Goal: Task Accomplishment & Management: Complete application form

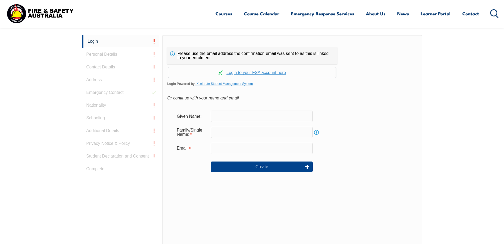
scroll to position [142, 0]
click at [227, 113] on input "text" at bounding box center [262, 115] width 102 height 11
click at [242, 115] on input "text" at bounding box center [262, 115] width 102 height 11
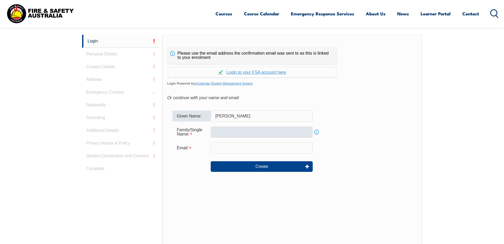
type input "[PERSON_NAME]"
click at [212, 133] on input "text" at bounding box center [262, 132] width 102 height 11
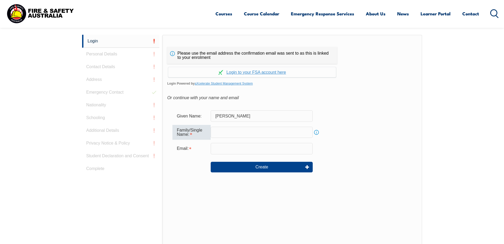
type input "[PERSON_NAME]"
type input "[PERSON_NAME][EMAIL_ADDRESS][PERSON_NAME][DOMAIN_NAME]"
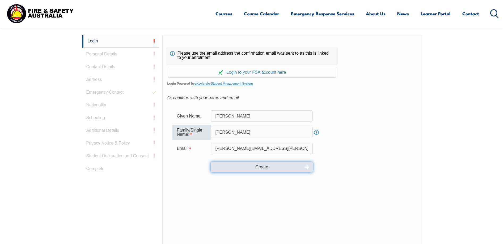
click at [251, 167] on button "Create" at bounding box center [262, 167] width 102 height 11
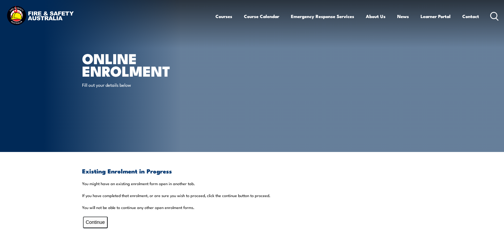
click at [98, 223] on button "Continue" at bounding box center [95, 222] width 24 height 11
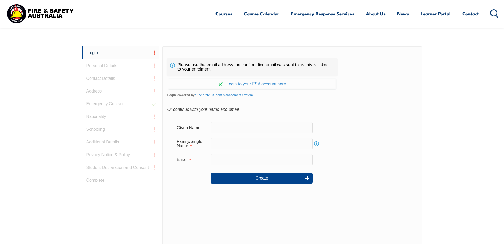
scroll to position [142, 0]
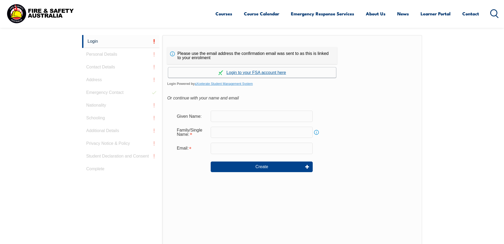
click at [238, 73] on link "Continue with aXcelerate" at bounding box center [252, 72] width 168 height 10
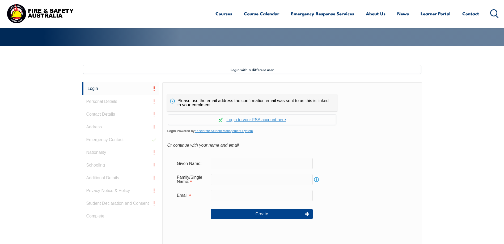
scroll to position [155, 0]
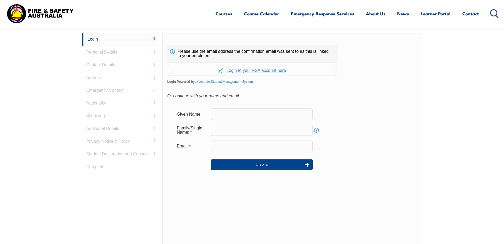
click at [233, 111] on input "text" at bounding box center [262, 114] width 102 height 11
type input "[PERSON_NAME]"
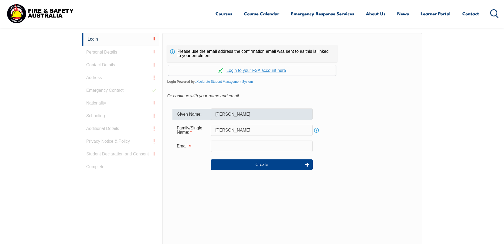
type input "[PERSON_NAME][EMAIL_ADDRESS][PERSON_NAME][DOMAIN_NAME]"
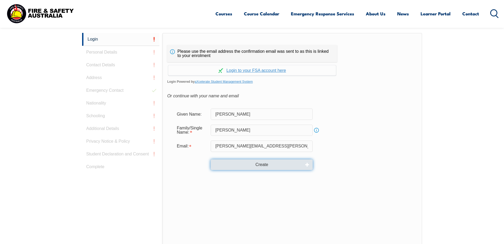
click at [244, 167] on button "Create" at bounding box center [262, 165] width 102 height 11
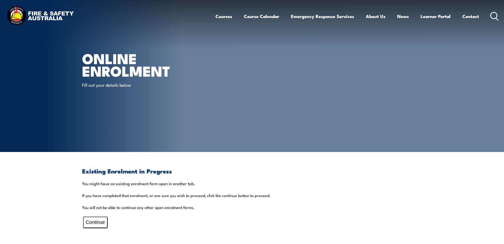
click at [94, 224] on button "Continue" at bounding box center [95, 222] width 24 height 11
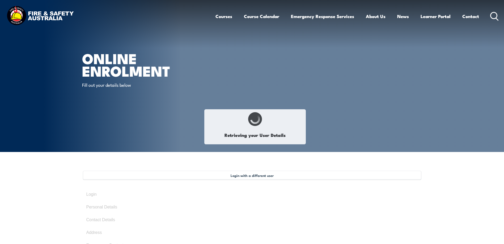
select select "Mrs"
type input "[PERSON_NAME]"
type input "Carmel"
type input "[PERSON_NAME]"
type input "[DATE]"
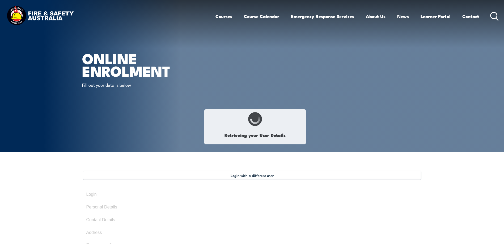
type input "XXWGQ4KZKF"
select select "F"
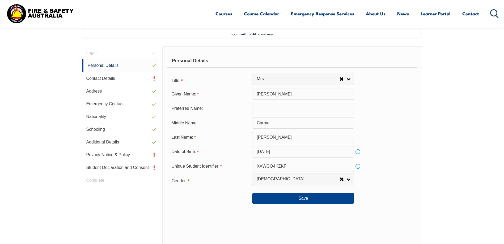
scroll to position [145, 0]
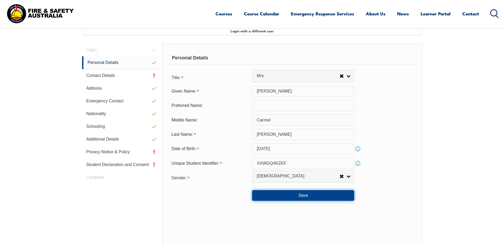
click at [304, 196] on button "Save" at bounding box center [303, 195] width 102 height 11
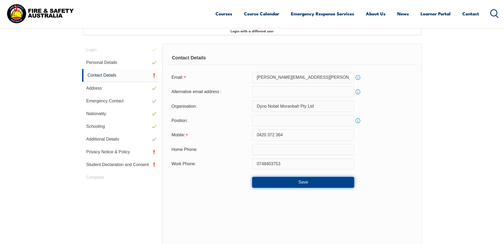
click at [302, 184] on button "Save" at bounding box center [303, 182] width 102 height 11
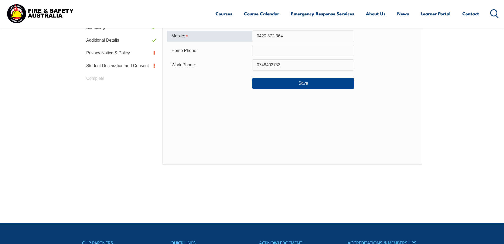
scroll to position [248, 0]
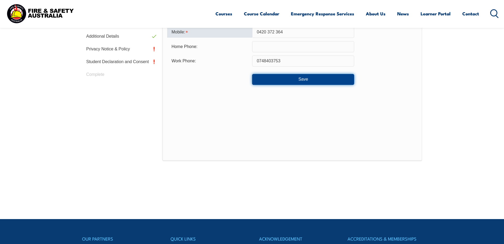
click at [304, 80] on button "Save" at bounding box center [303, 79] width 102 height 11
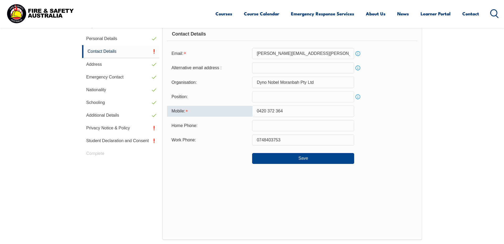
scroll to position [168, 0]
click at [225, 155] on div at bounding box center [209, 157] width 85 height 6
click at [277, 111] on input "0420 372 364" at bounding box center [303, 111] width 102 height 11
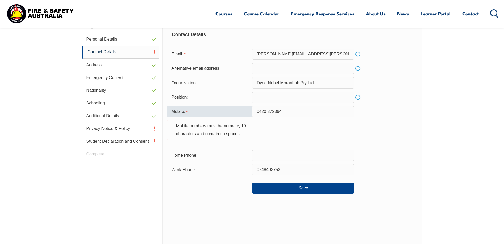
click at [268, 110] on input "0420 372364" at bounding box center [303, 111] width 102 height 11
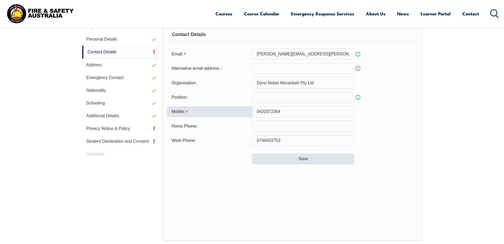
type input "0420372364"
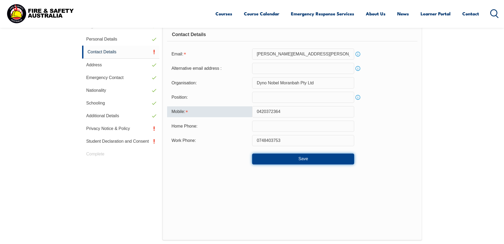
click at [297, 159] on button "Save" at bounding box center [303, 159] width 102 height 11
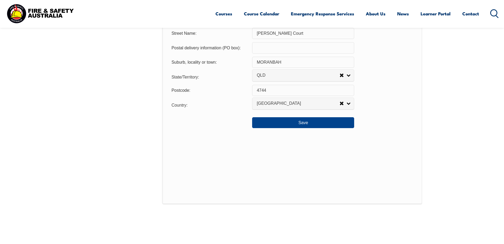
scroll to position [410, 0]
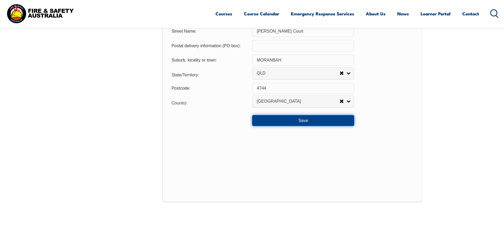
click at [302, 122] on button "Save" at bounding box center [303, 120] width 102 height 11
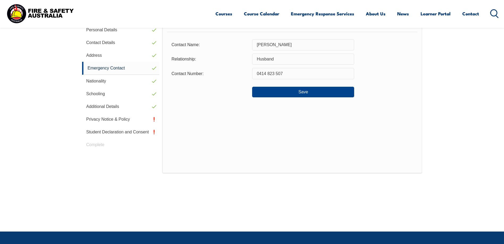
scroll to position [145, 0]
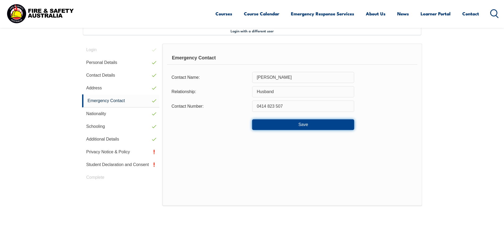
click at [298, 127] on button "Save" at bounding box center [303, 125] width 102 height 11
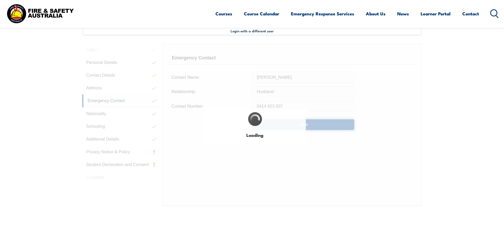
select select "false"
select select "true"
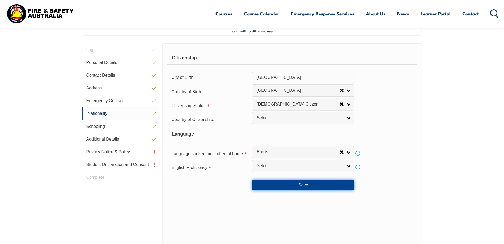
click at [303, 184] on button "Save" at bounding box center [303, 185] width 102 height 11
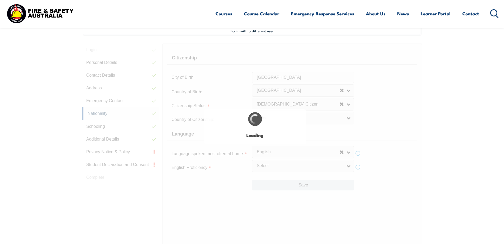
select select "false"
select select "true"
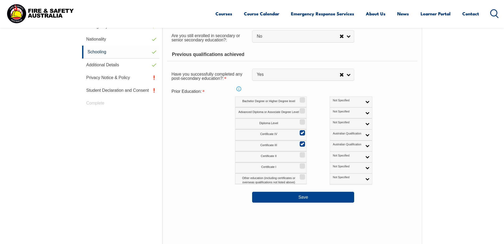
scroll to position [251, 0]
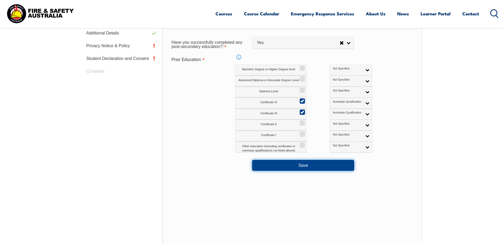
click at [286, 163] on button "Save" at bounding box center [303, 165] width 102 height 11
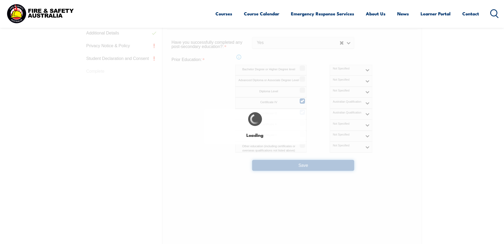
select select "false"
select select "true"
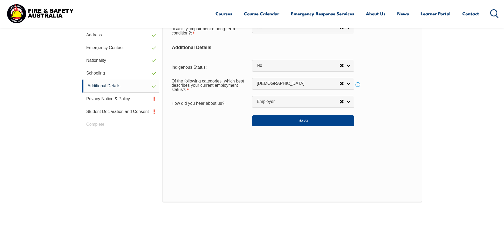
scroll to position [145, 0]
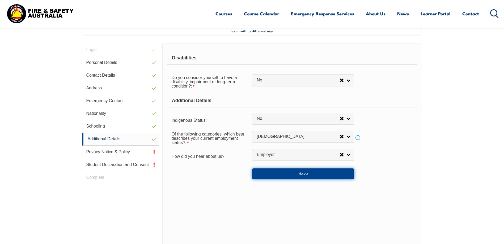
click at [292, 172] on button "Save" at bounding box center [303, 174] width 102 height 11
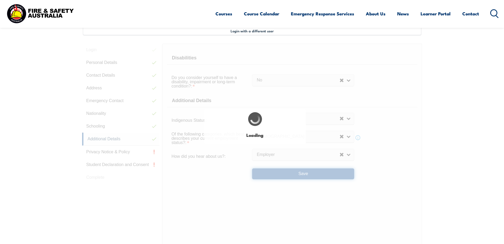
select select "false"
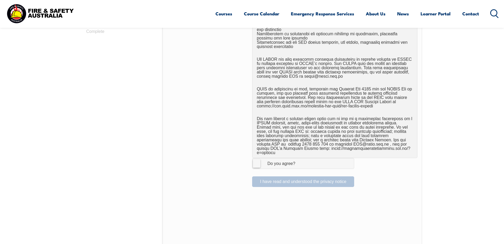
scroll to position [331, 0]
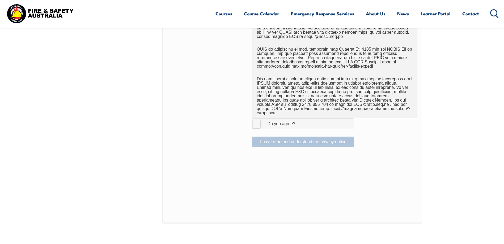
click at [254, 120] on label "I Agree Do you agree?" at bounding box center [303, 123] width 102 height 11
click at [299, 120] on input "I Agree Do you agree?" at bounding box center [303, 124] width 9 height 10
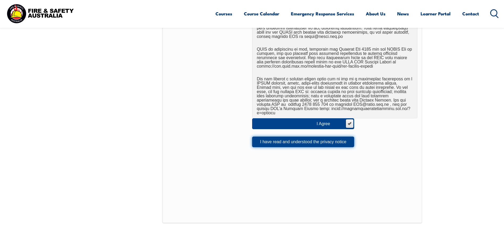
click at [301, 138] on button "I have read and understood the privacy notice" at bounding box center [303, 142] width 102 height 11
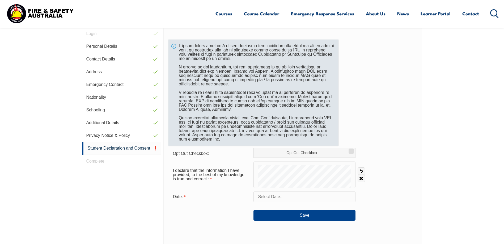
scroll to position [145, 0]
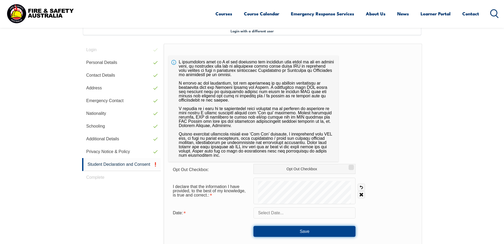
click at [309, 231] on button "Save" at bounding box center [304, 231] width 102 height 11
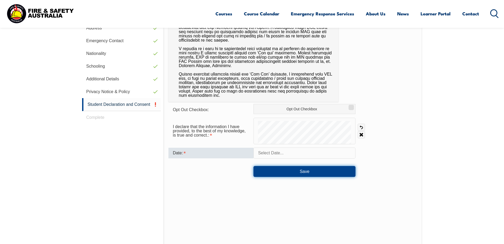
scroll to position [212, 0]
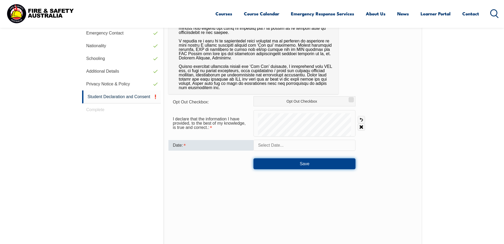
click at [300, 165] on button "Save" at bounding box center [304, 164] width 102 height 11
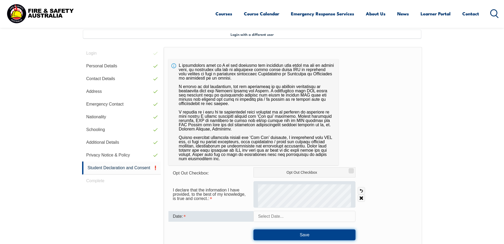
scroll to position [151, 0]
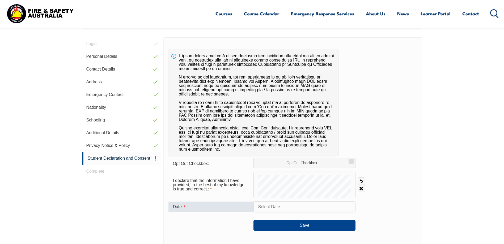
click at [269, 207] on input "text" at bounding box center [304, 207] width 102 height 11
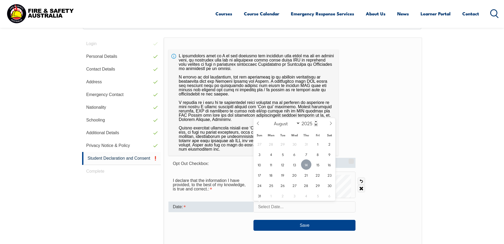
click at [305, 164] on span "14" at bounding box center [306, 165] width 10 height 10
type input "[DATE]"
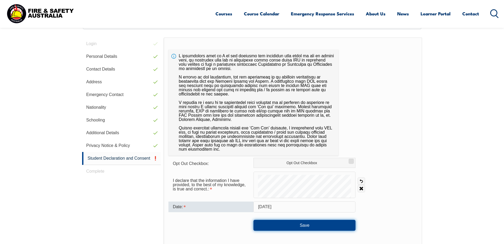
click at [288, 222] on button "Save" at bounding box center [304, 225] width 102 height 11
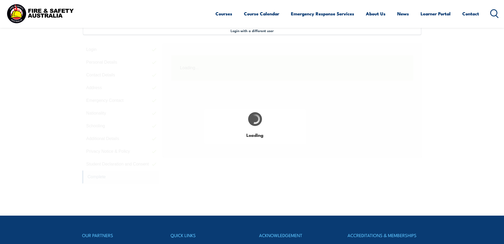
scroll to position [145, 0]
